Goal: Use online tool/utility: Utilize a website feature to perform a specific function

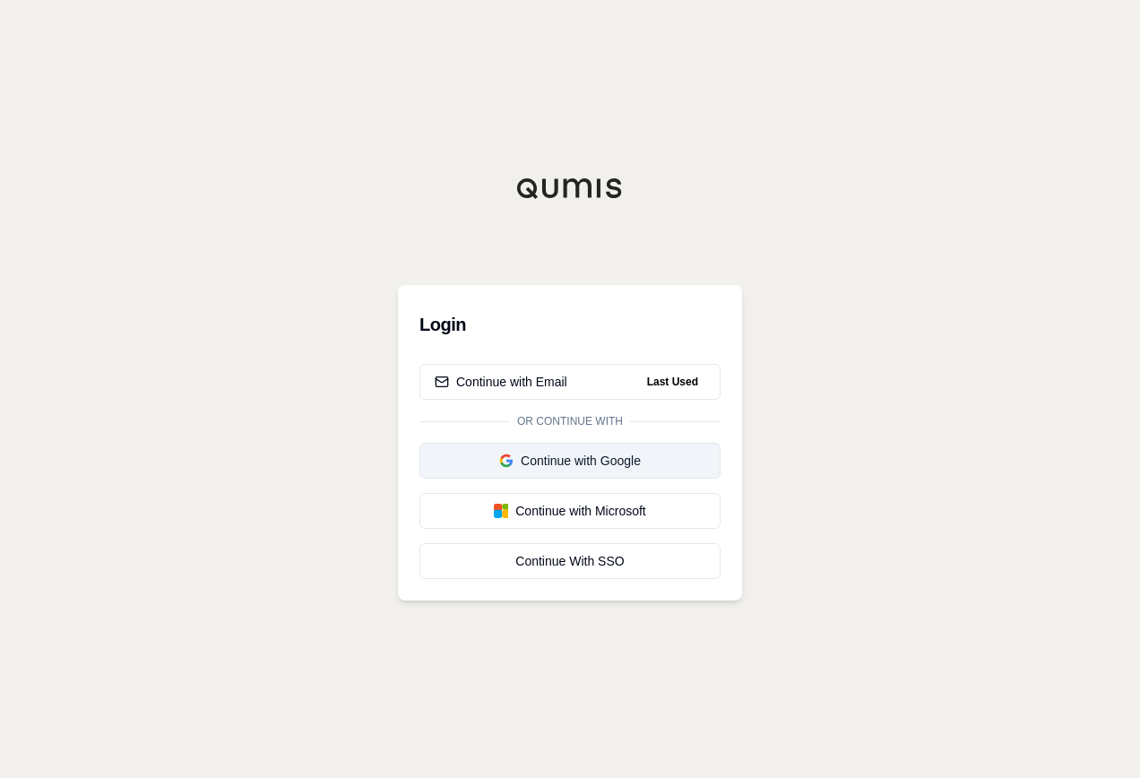
click at [594, 462] on div "Continue with Google" at bounding box center [570, 461] width 271 height 18
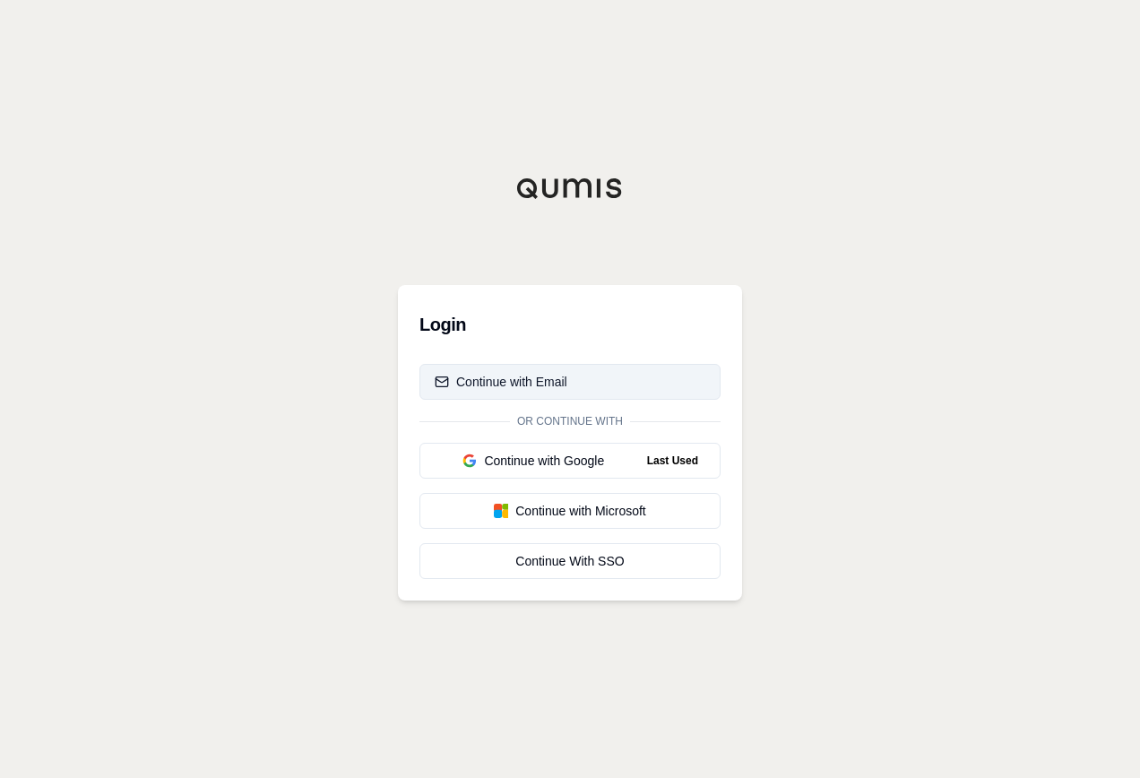
click at [554, 378] on div "Continue with Email" at bounding box center [501, 382] width 133 height 18
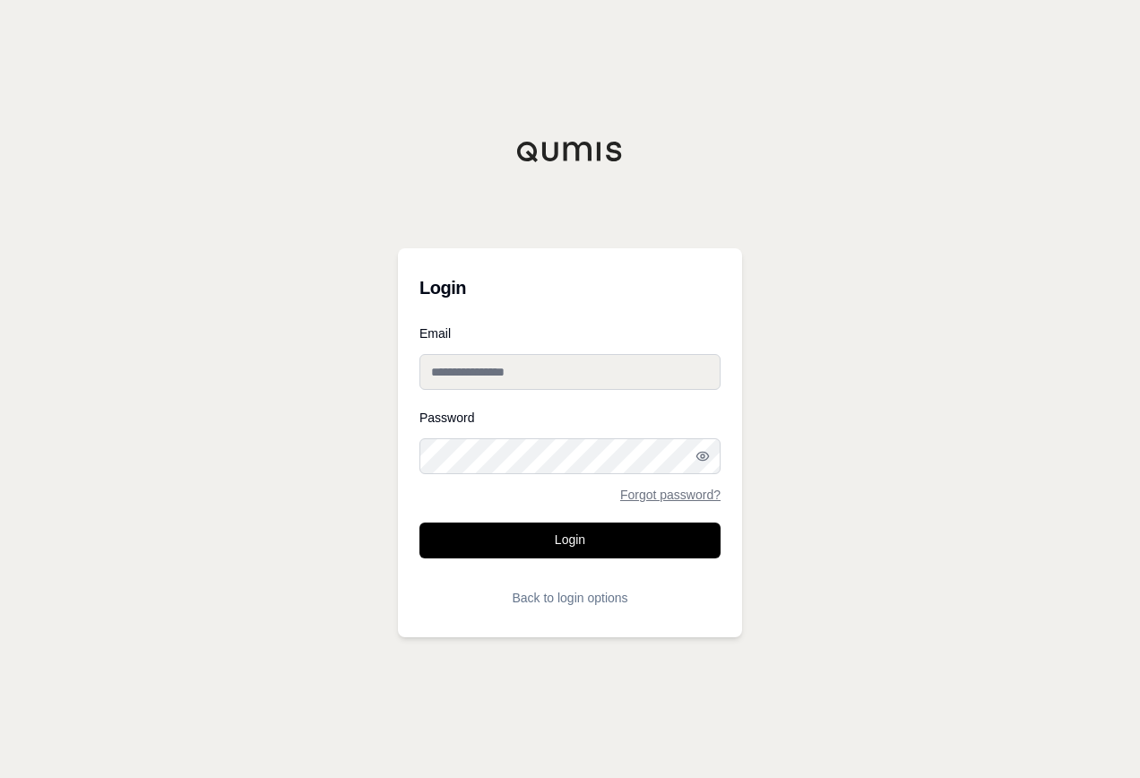
type input "**********"
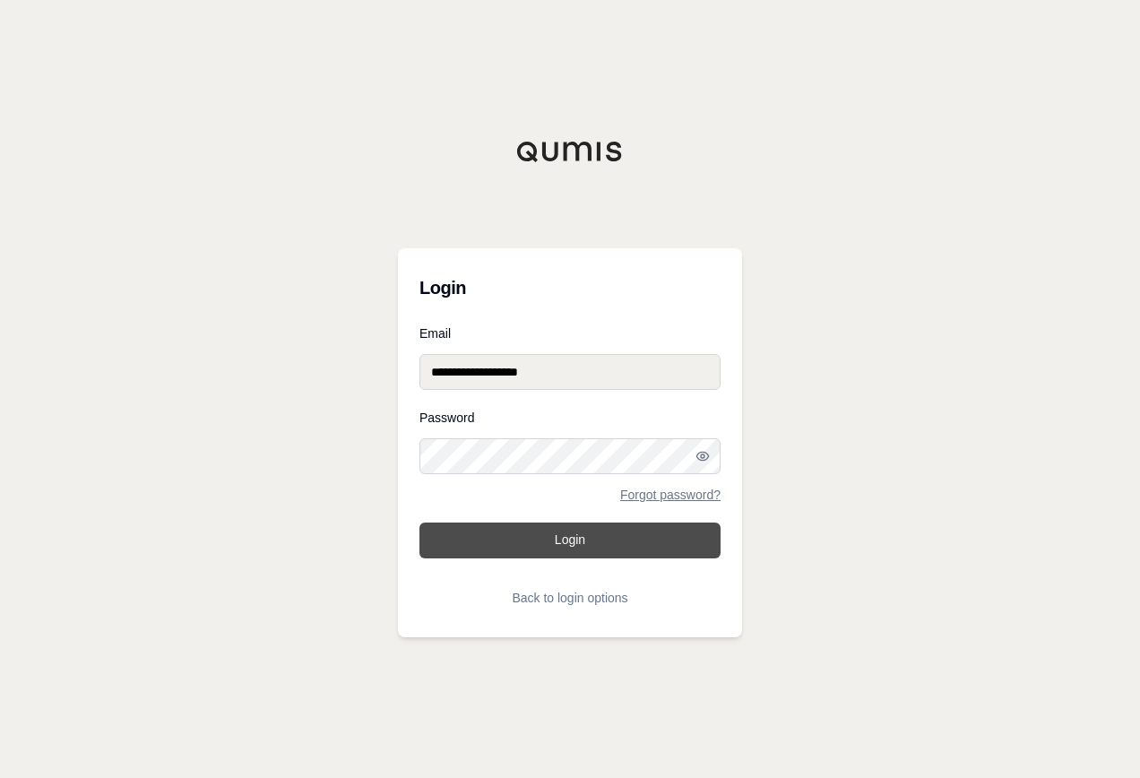
click at [588, 541] on button "Login" at bounding box center [570, 541] width 301 height 36
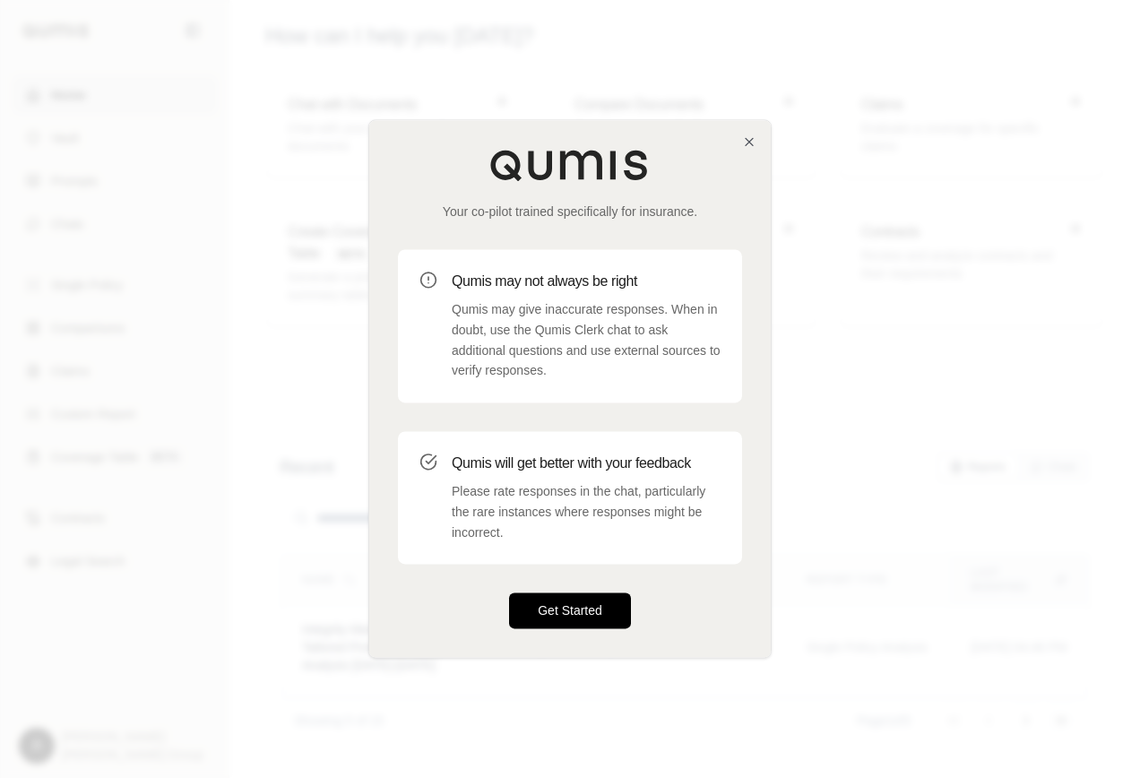
click at [597, 608] on button "Get Started" at bounding box center [570, 611] width 122 height 36
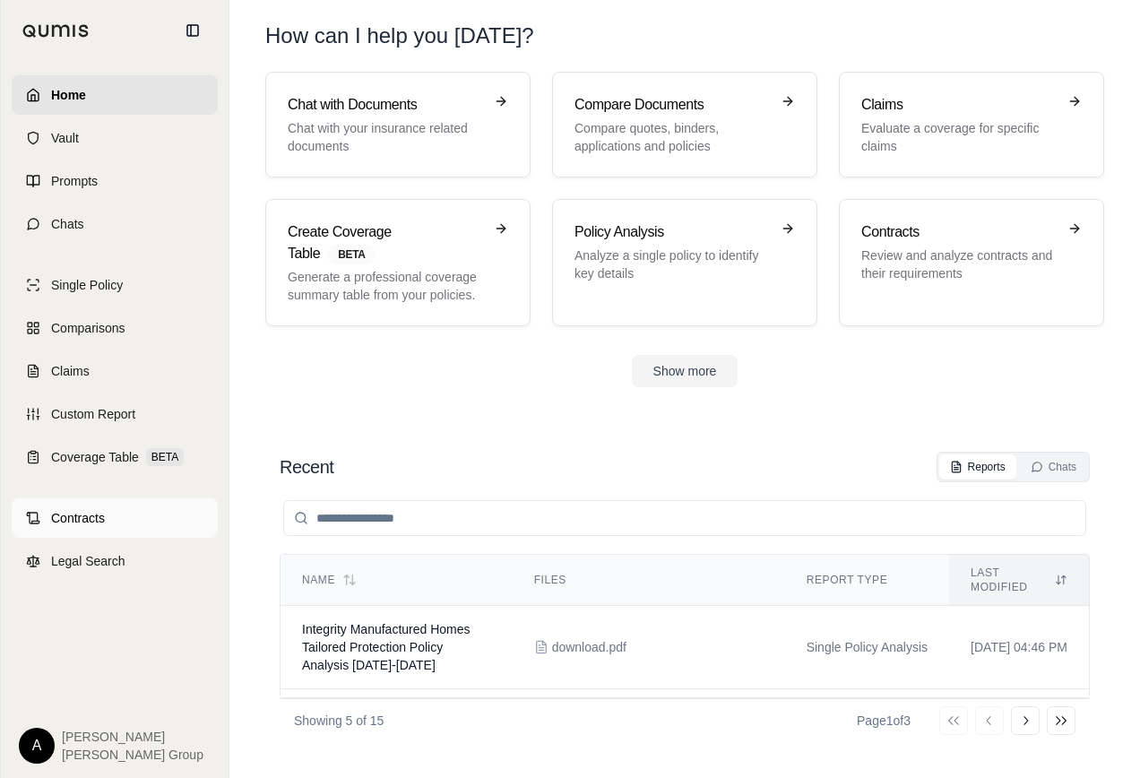
click at [88, 516] on span "Contracts" at bounding box center [78, 518] width 54 height 18
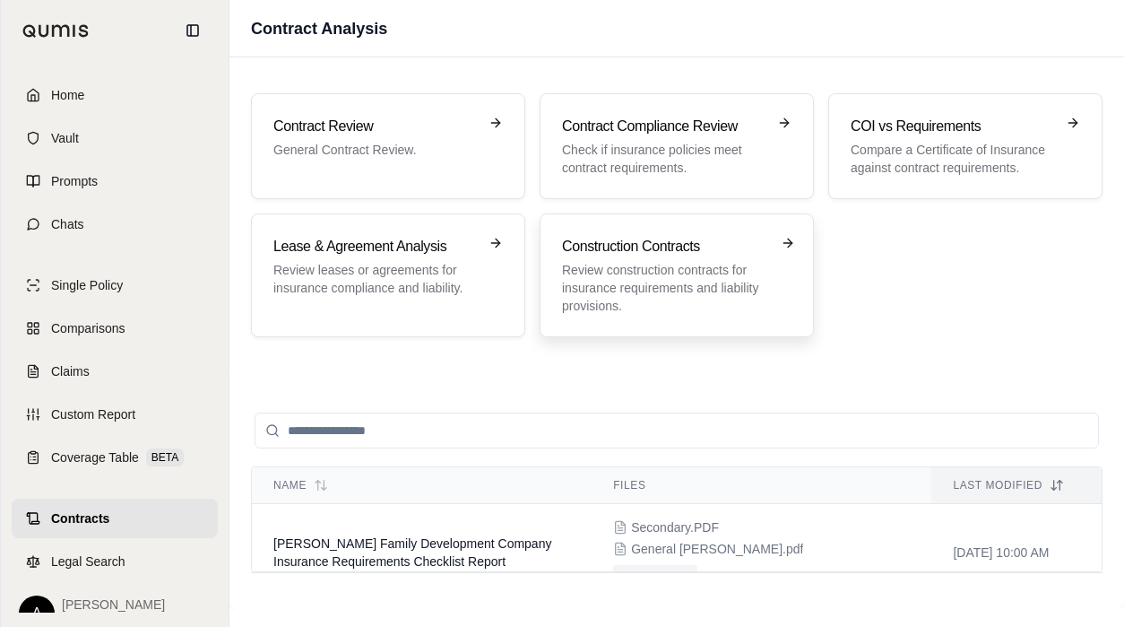
click at [672, 297] on p "Review construction contracts for insurance requirements and liability provisio…" at bounding box center [664, 288] width 204 height 54
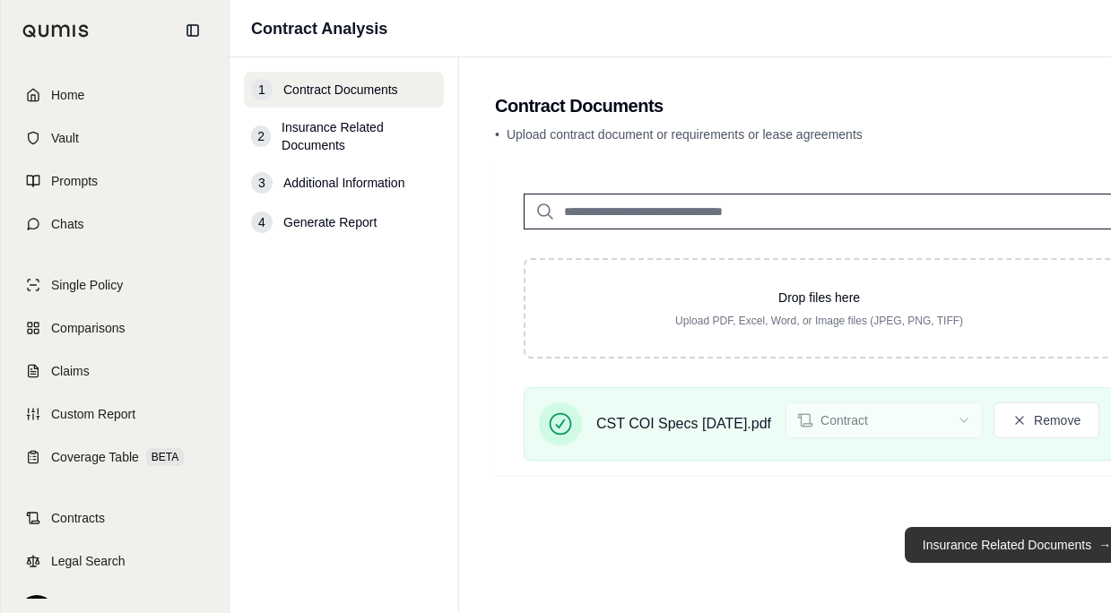
click at [1029, 554] on button "Insurance Related Documents →" at bounding box center [1017, 545] width 224 height 36
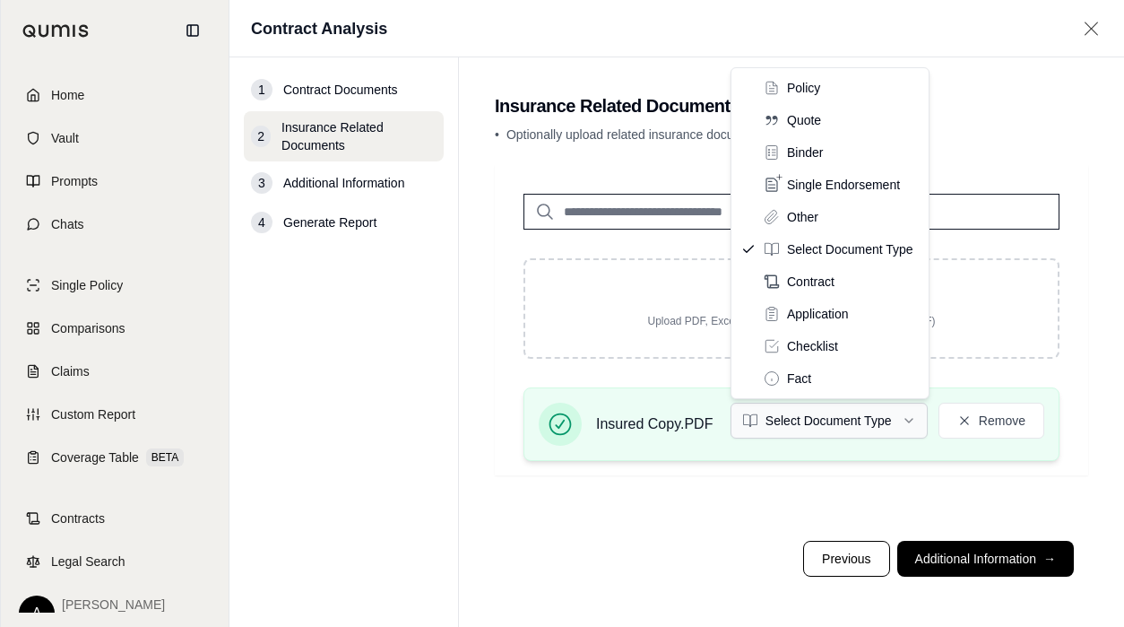
click at [853, 423] on html "Home Vault Prompts Chats Single Policy Comparisons Claims Custom Report Coverag…" at bounding box center [562, 313] width 1124 height 627
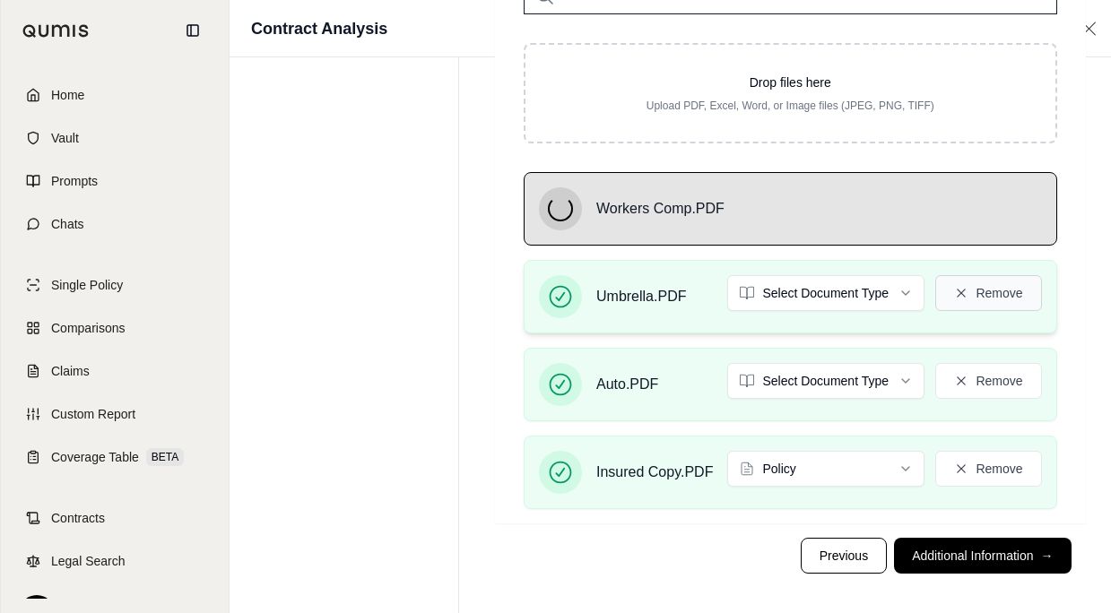
scroll to position [226, 0]
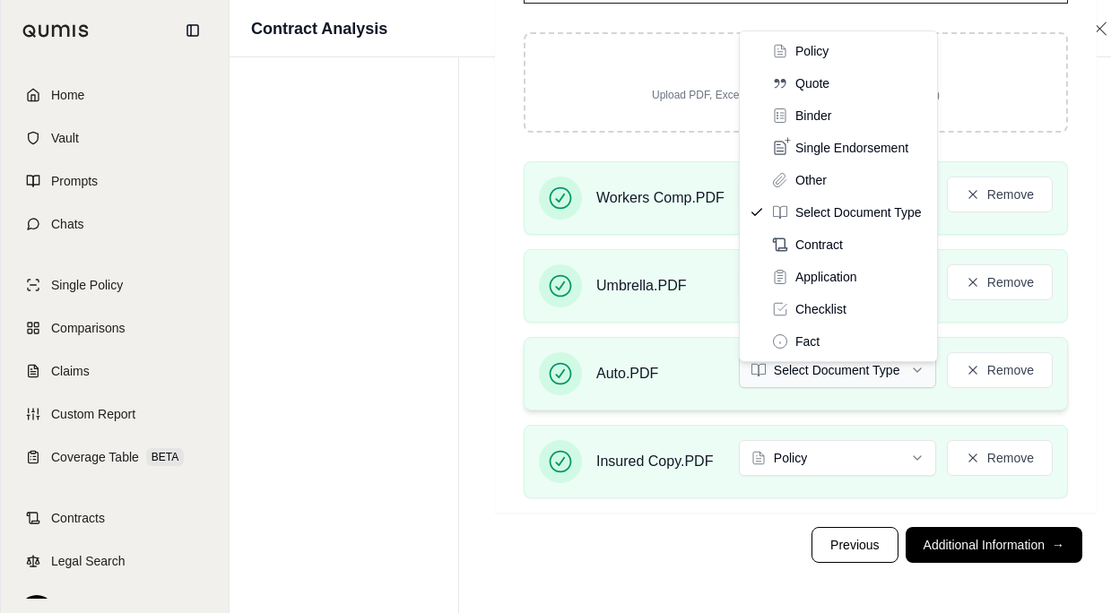
click at [909, 375] on html "Home Vault Prompts Chats Single Policy Comparisons Claims Custom Report Coverag…" at bounding box center [555, 193] width 1111 height 839
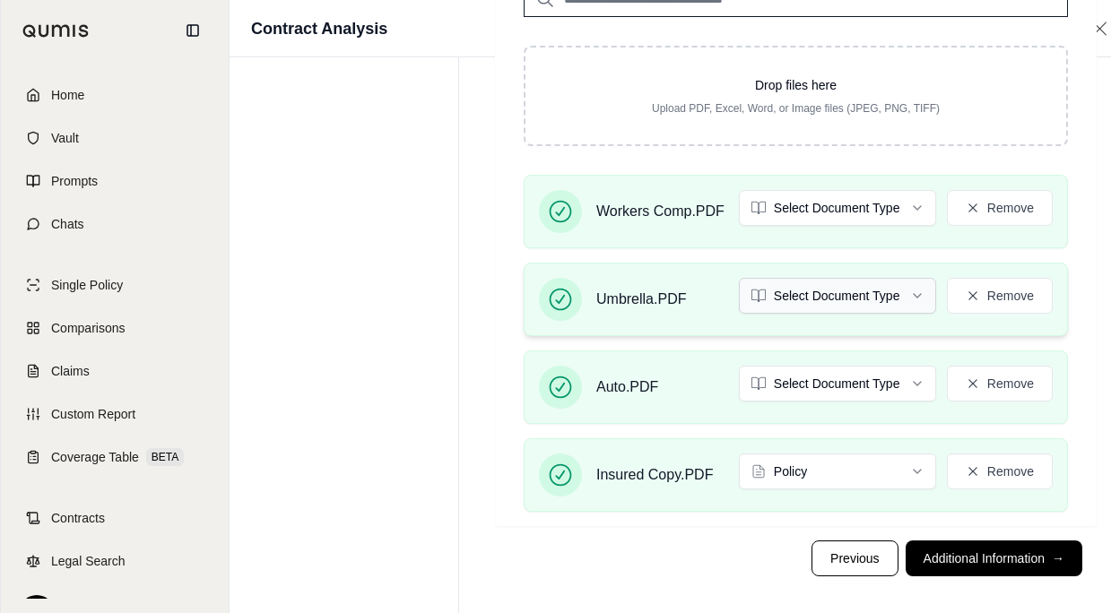
click at [854, 294] on html "Home Vault Prompts Chats Single Policy Comparisons Claims Custom Report Coverag…" at bounding box center [555, 207] width 1111 height 839
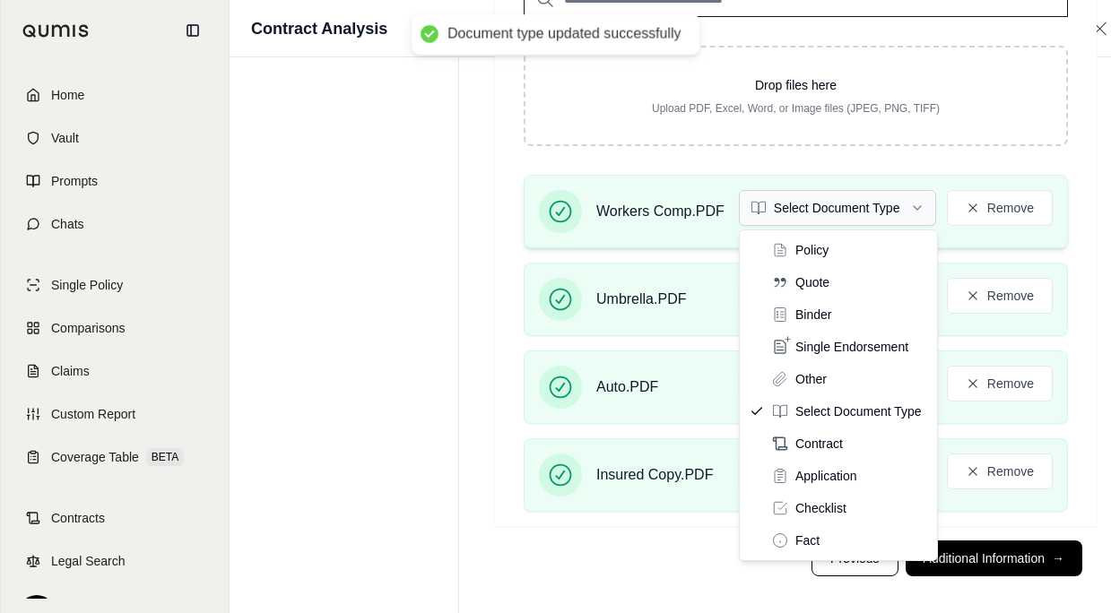
click at [848, 212] on html "Document type updated successfully Document type updated successfully Home Vaul…" at bounding box center [555, 207] width 1111 height 839
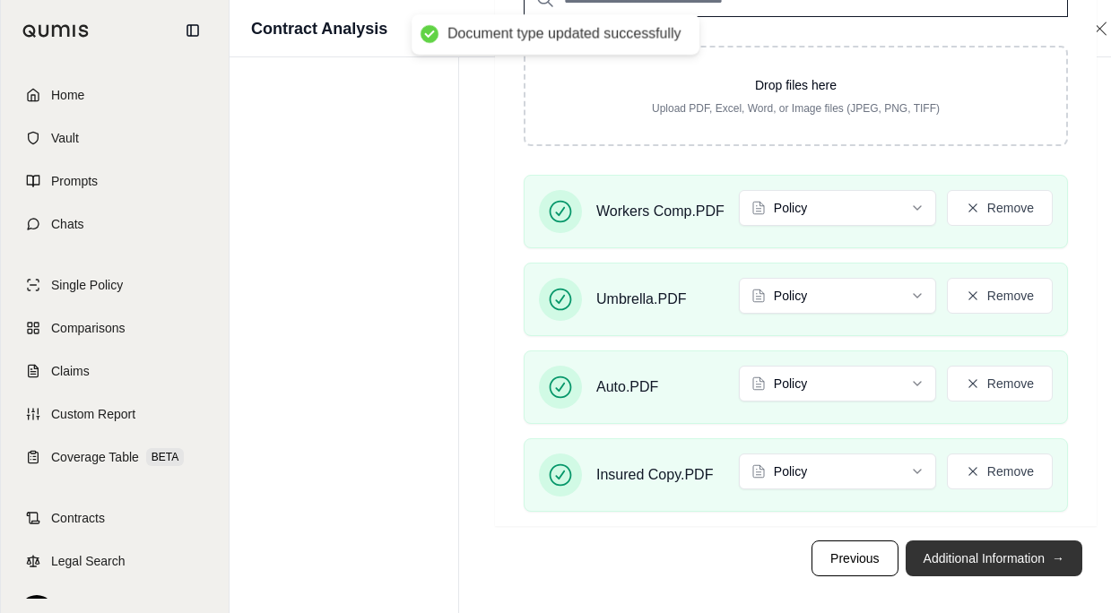
click at [953, 558] on button "Additional Information →" at bounding box center [993, 559] width 177 height 36
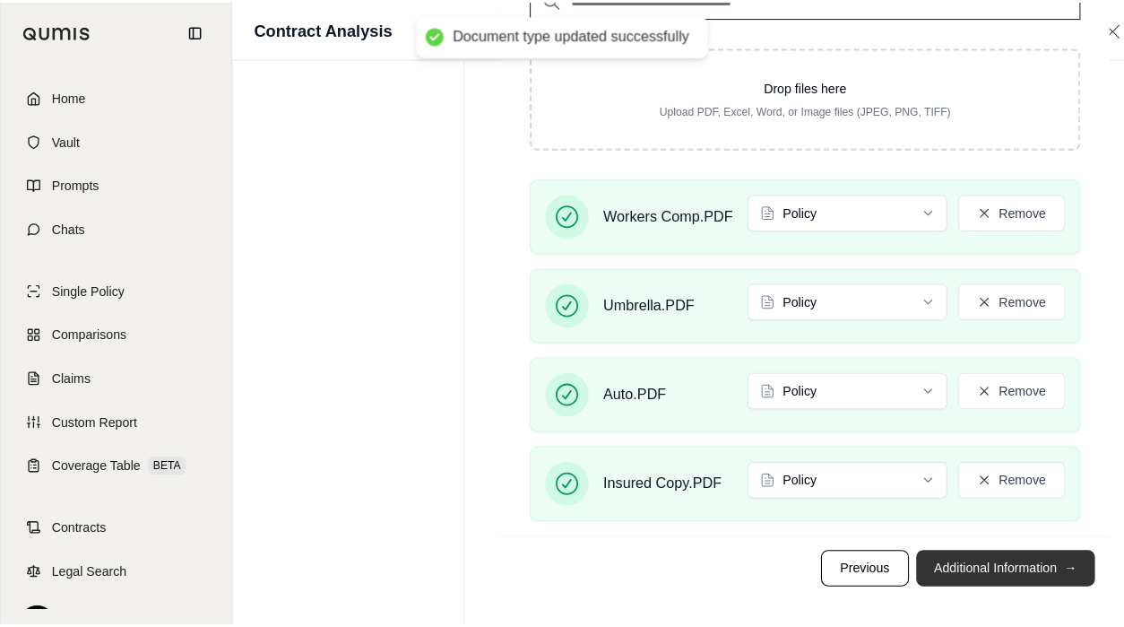
scroll to position [0, 0]
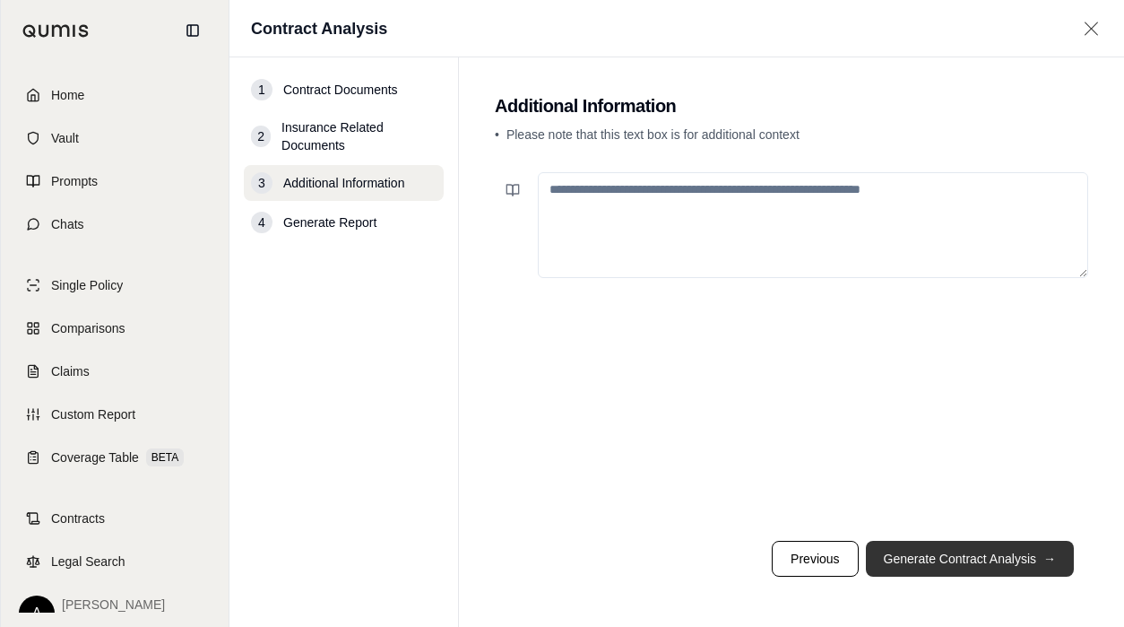
click at [957, 552] on button "Generate Contract Analysis →" at bounding box center [970, 559] width 208 height 36
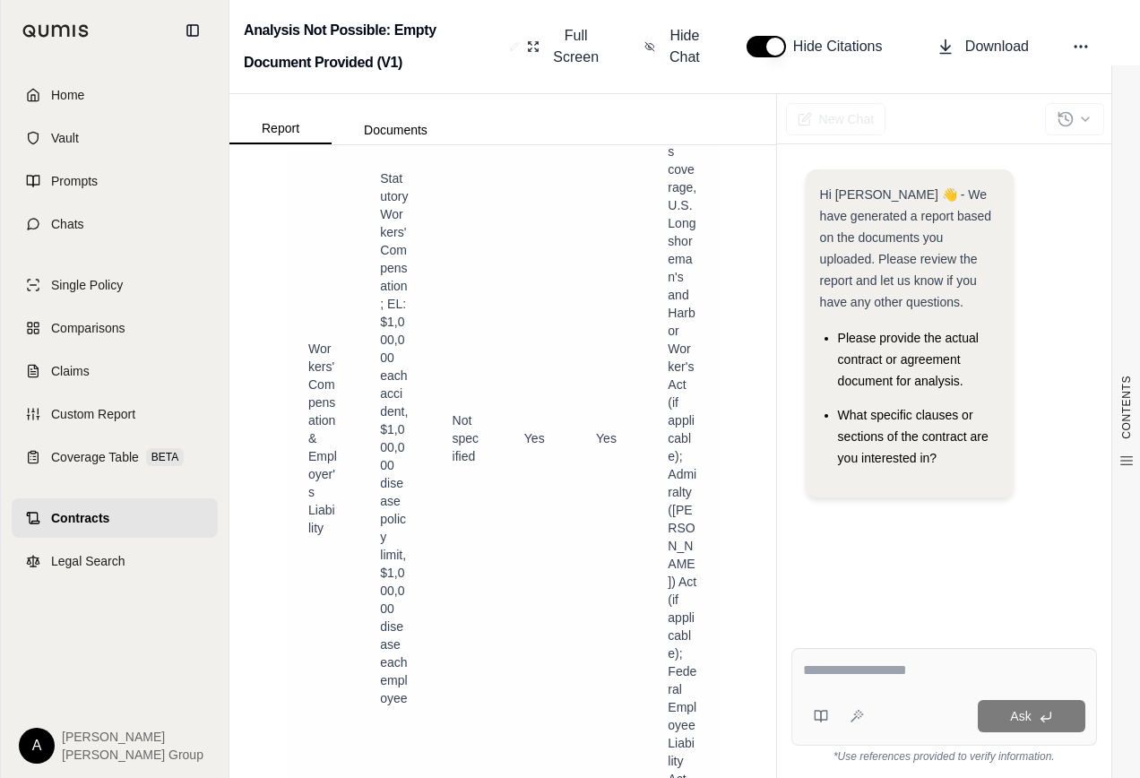
scroll to position [1255, 0]
click at [653, 42] on icon at bounding box center [650, 47] width 11 height 18
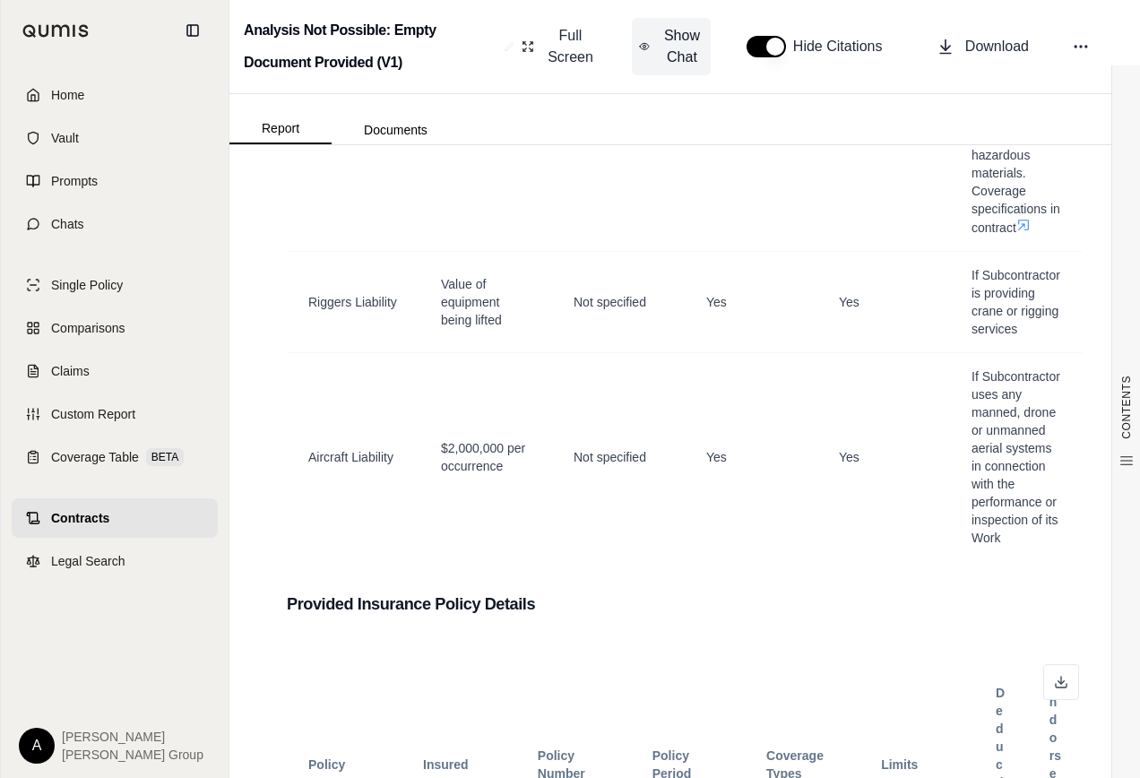
scroll to position [3240, 0]
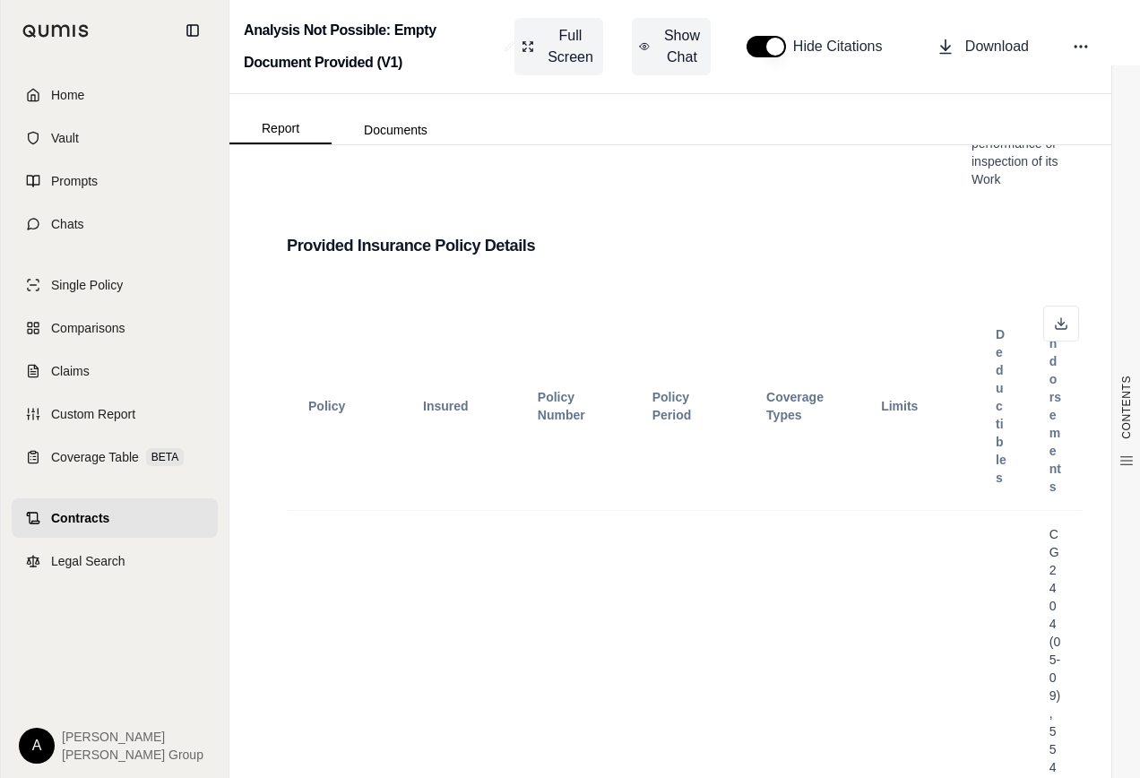
click at [551, 40] on span "Full Screen" at bounding box center [570, 46] width 51 height 43
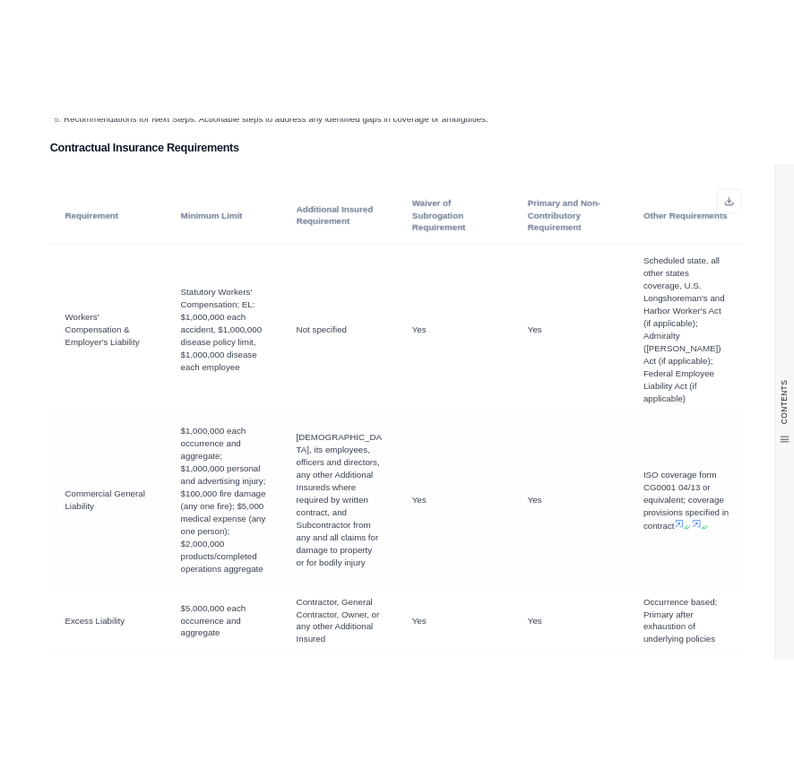
scroll to position [628, 0]
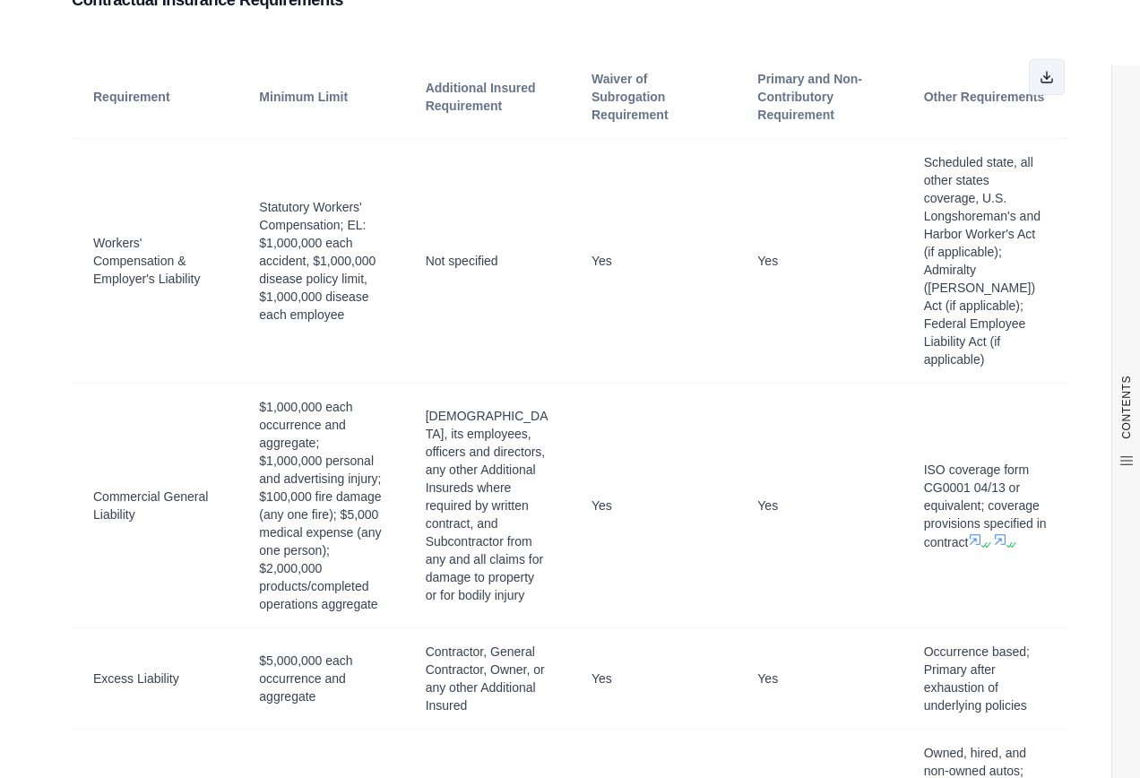
click at [1047, 79] on line at bounding box center [1047, 75] width 0 height 7
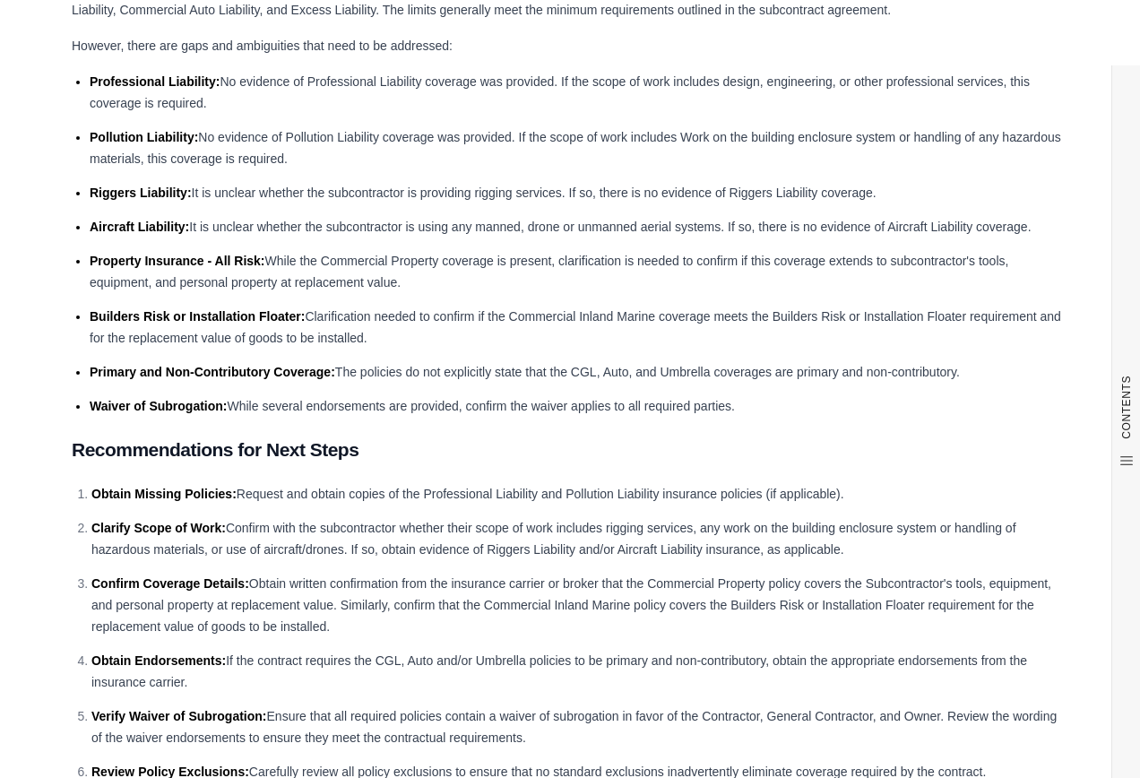
scroll to position [44756, 0]
